Goal: Information Seeking & Learning: Find specific fact

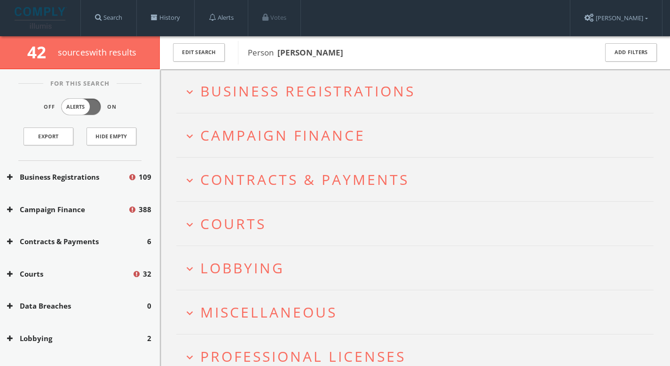
click at [285, 86] on span "Business Registrations" at bounding box center [307, 90] width 215 height 19
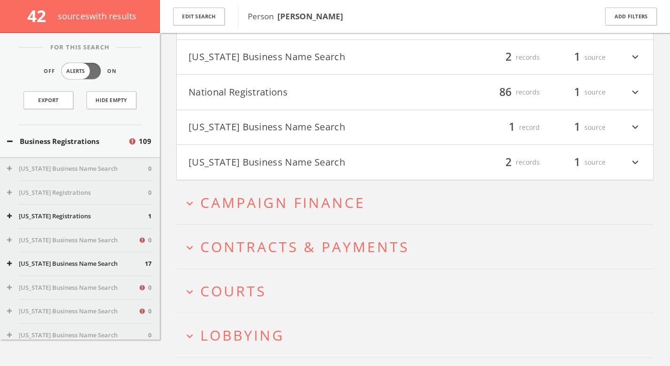
click at [275, 214] on h2 "expand_more Campaign Finance" at bounding box center [415, 203] width 478 height 44
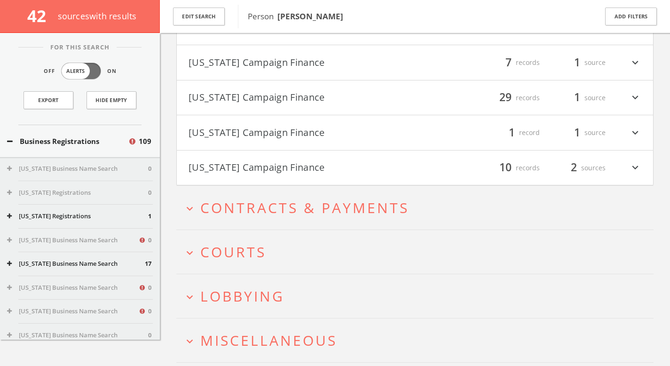
scroll to position [831, 0]
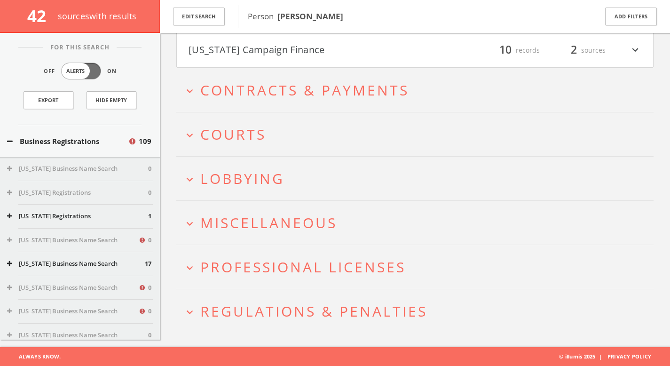
click at [281, 172] on span "Lobbying" at bounding box center [242, 178] width 84 height 19
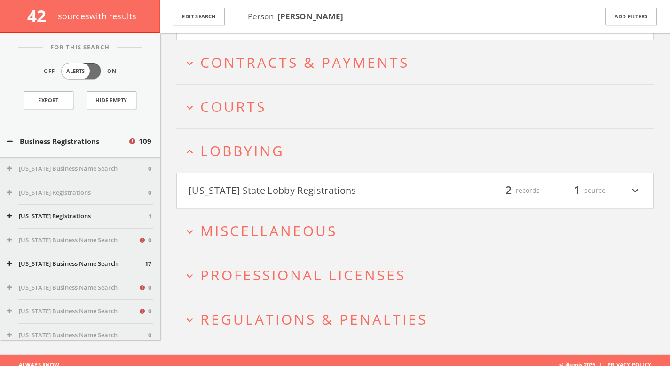
scroll to position [866, 0]
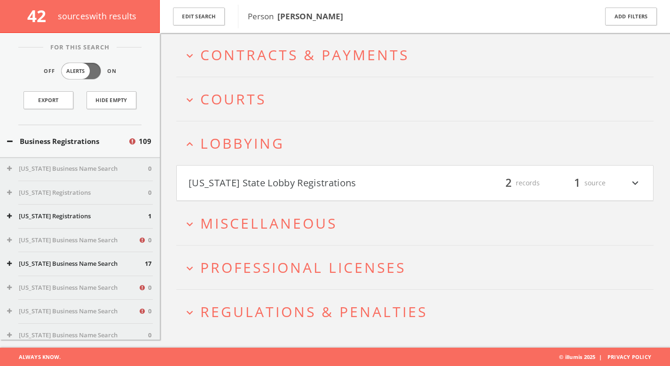
click at [272, 212] on h2 "expand_more Miscellaneous" at bounding box center [415, 223] width 478 height 44
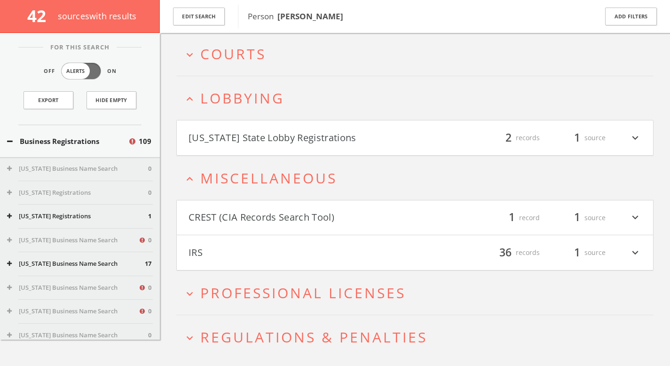
scroll to position [937, 0]
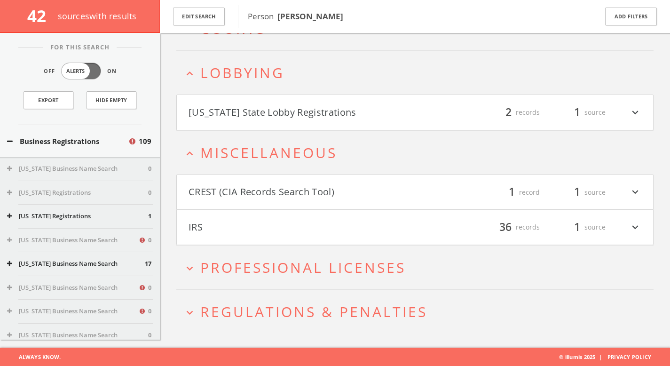
click at [259, 255] on h2 "expand_more Professional Licenses" at bounding box center [415, 268] width 478 height 44
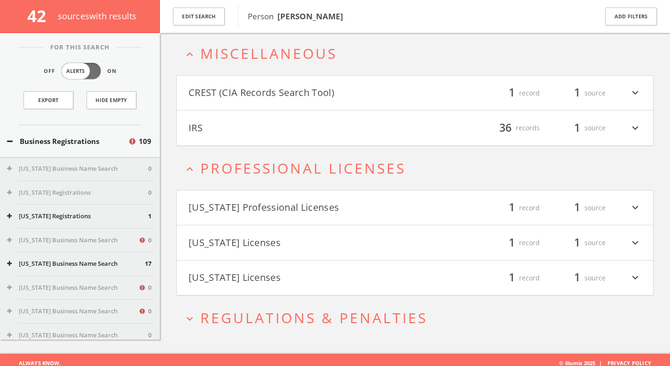
scroll to position [1043, 0]
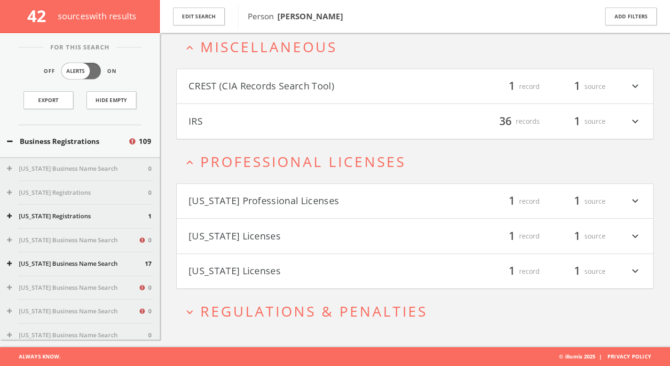
click at [270, 304] on span "Regulations & Penalties" at bounding box center [313, 311] width 227 height 19
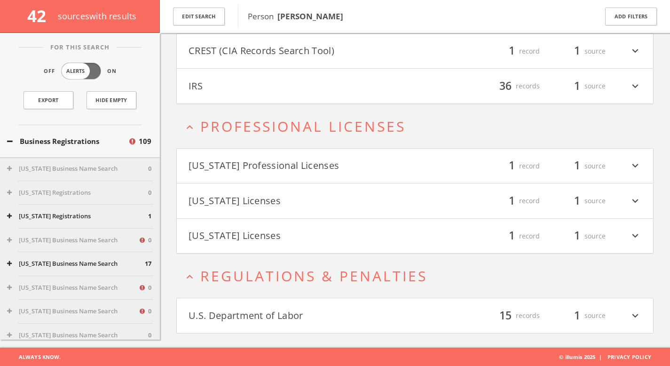
click at [241, 314] on button "U.S. Department of Labor" at bounding box center [302, 316] width 227 height 16
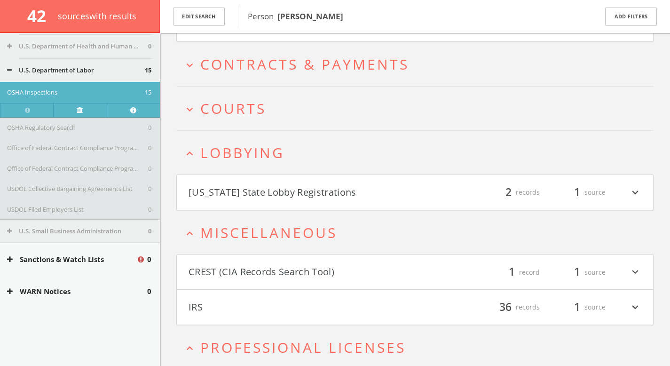
scroll to position [1197, 0]
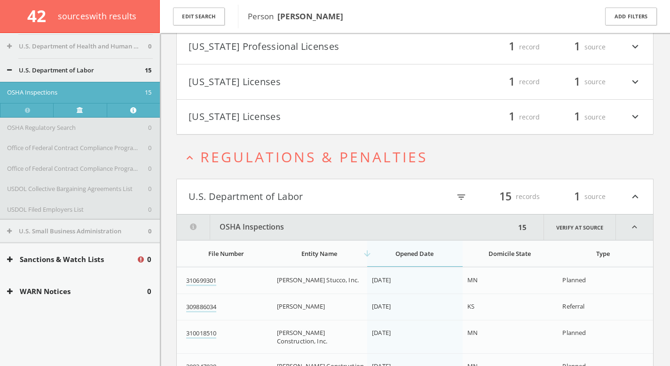
click at [101, 252] on div "Sanctions & Watch Lists 0" at bounding box center [80, 259] width 160 height 32
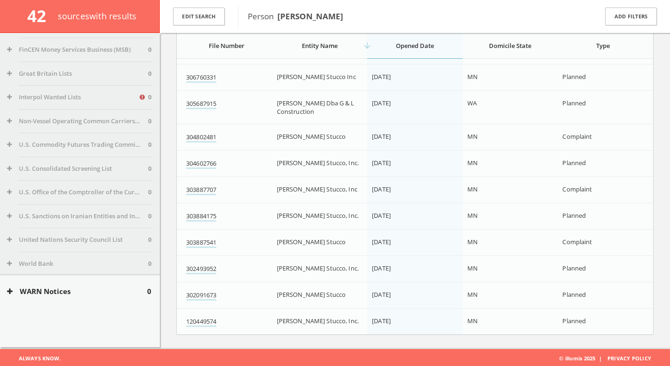
scroll to position [1546, 0]
click at [97, 297] on div "WARN Notices 0" at bounding box center [80, 291] width 160 height 32
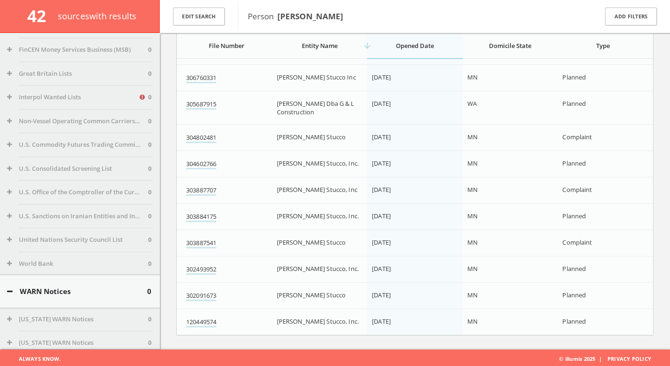
click at [94, 295] on button "WARN Notices" at bounding box center [77, 291] width 140 height 11
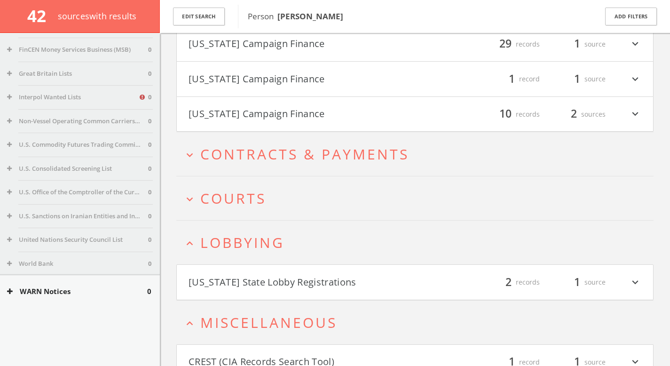
scroll to position [805, 0]
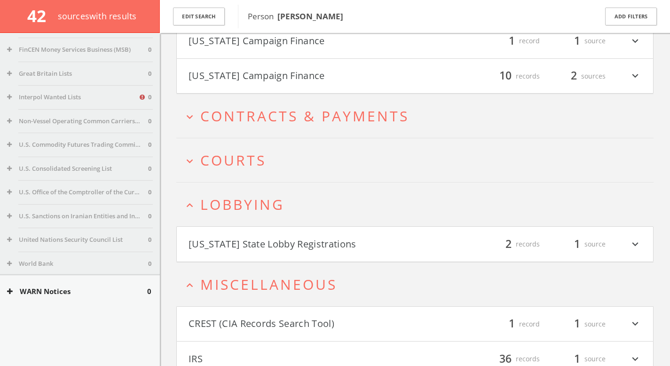
click at [274, 199] on span "Lobbying" at bounding box center [242, 204] width 84 height 19
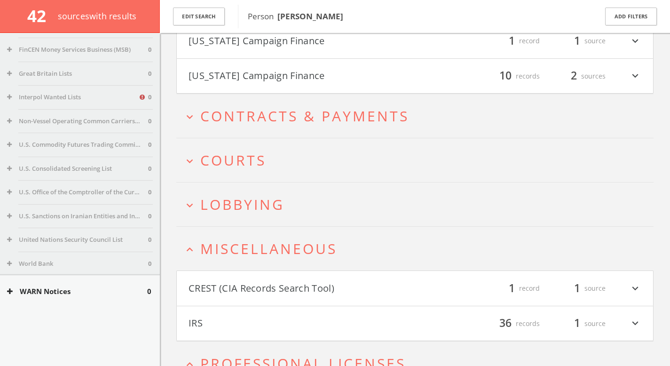
click at [274, 199] on span "Lobbying" at bounding box center [242, 204] width 84 height 19
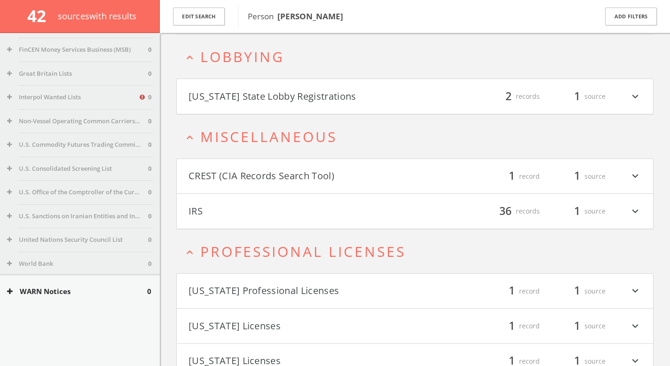
scroll to position [955, 0]
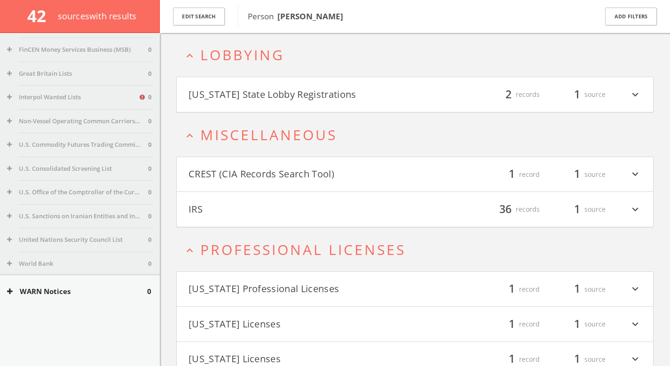
click at [273, 96] on button "[US_STATE] State Lobby Registrations" at bounding box center [302, 95] width 227 height 16
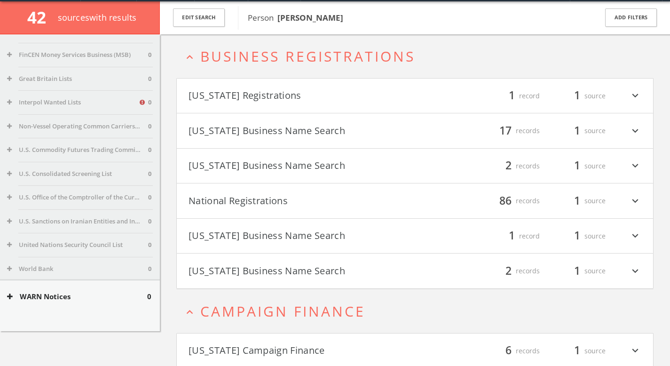
scroll to position [0, 0]
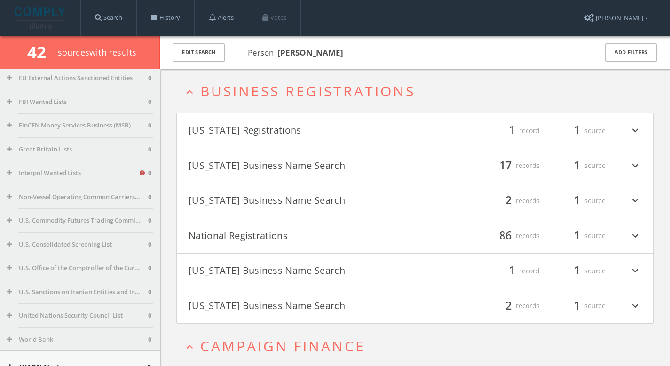
drag, startPoint x: 365, startPoint y: 51, endPoint x: 279, endPoint y: 49, distance: 85.6
click at [279, 49] on span "Person [PERSON_NAME]" at bounding box center [416, 53] width 337 height 12
copy b "[PERSON_NAME]"
